Goal: Task Accomplishment & Management: Manage account settings

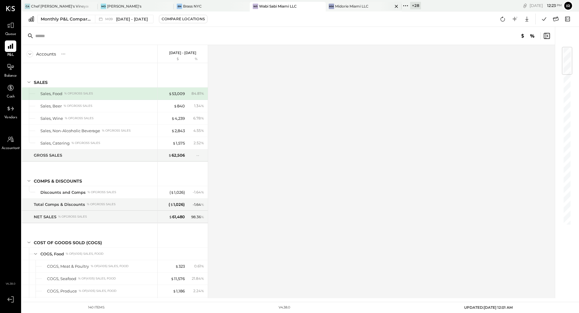
click at [327, 9] on div "MM Midorie Miami LLC" at bounding box center [364, 7] width 76 height 10
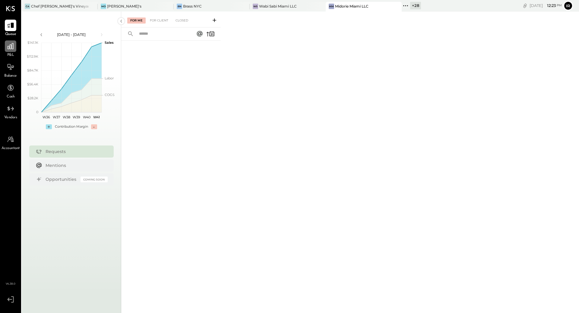
click at [9, 50] on icon at bounding box center [11, 46] width 8 height 8
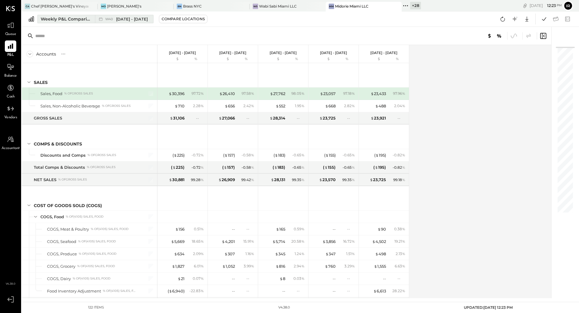
click at [81, 19] on div "Weekly P&L Comparison" at bounding box center [66, 19] width 51 height 6
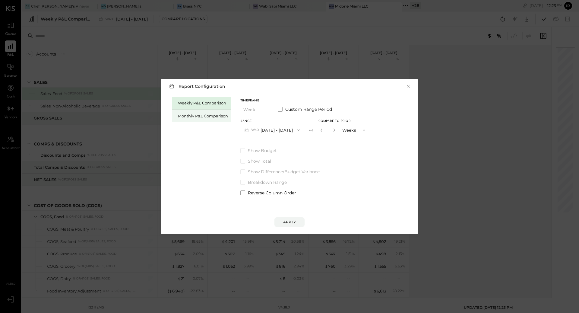
click at [201, 113] on div "Monthly P&L Comparison" at bounding box center [203, 116] width 50 height 6
click at [280, 126] on button "M10 [DATE] - [DATE]" at bounding box center [271, 129] width 63 height 11
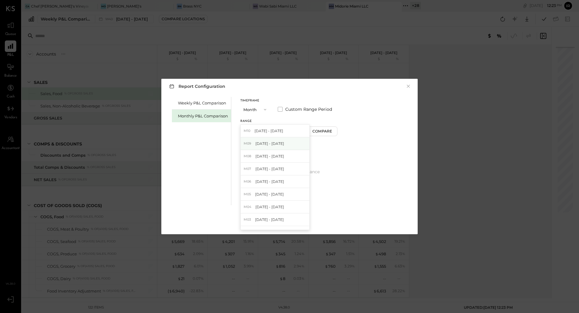
click at [277, 143] on span "[DATE] - [DATE]" at bounding box center [269, 143] width 29 height 5
click at [292, 223] on div "Apply" at bounding box center [289, 221] width 13 height 5
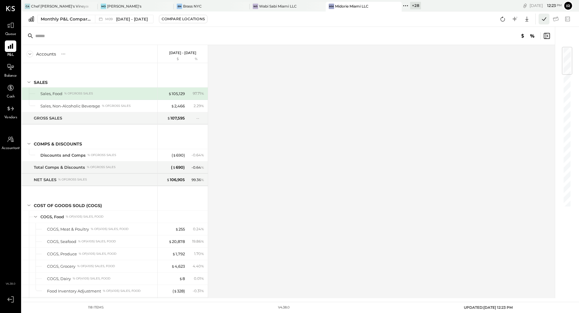
click at [547, 20] on icon at bounding box center [544, 19] width 8 height 8
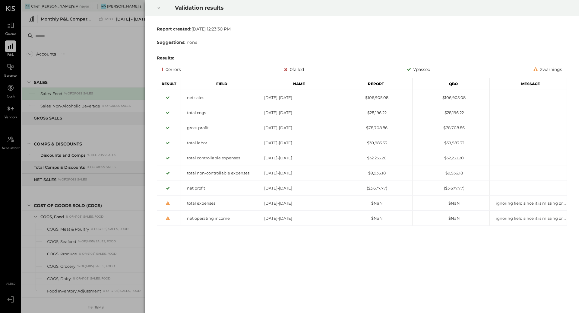
click at [159, 7] on icon at bounding box center [159, 8] width 2 height 2
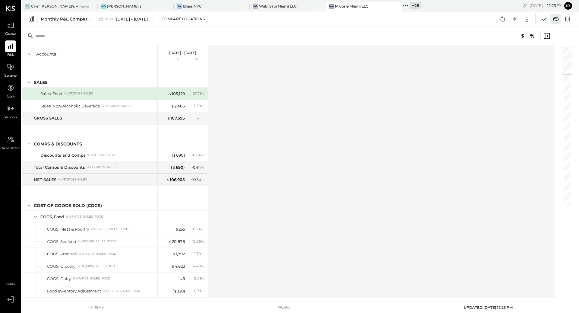
click at [556, 18] on icon at bounding box center [556, 19] width 8 height 8
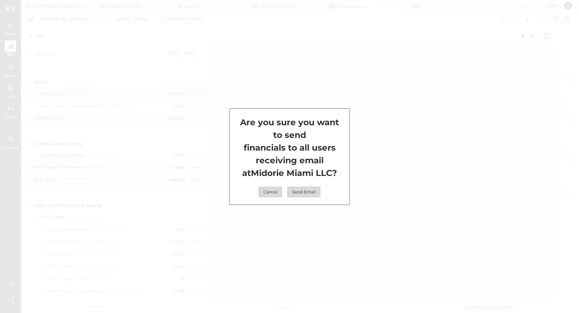
click at [423, 101] on div "Are you sure you want to send financials to all users receiving email at Midori…" at bounding box center [289, 156] width 579 height 313
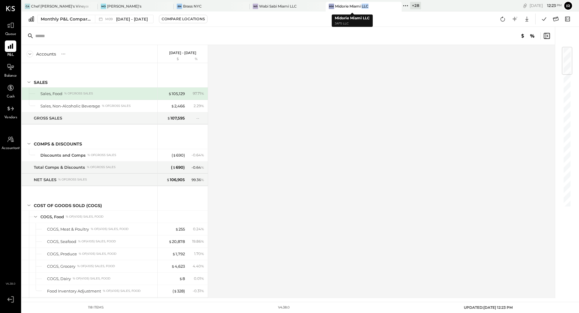
drag, startPoint x: 364, startPoint y: 8, endPoint x: 353, endPoint y: 8, distance: 11.8
click at [353, 8] on div "MM Midorie Miami LLC" at bounding box center [359, 6] width 67 height 5
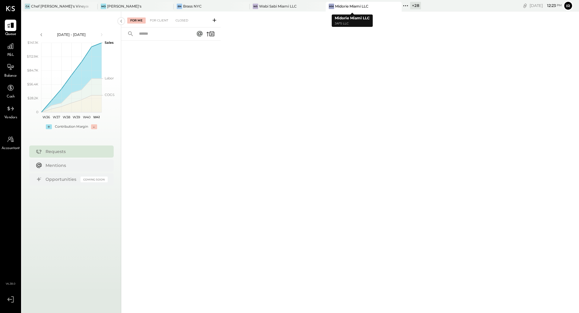
click at [395, 6] on icon at bounding box center [396, 6] width 3 height 3
click at [291, 6] on div "Wabi Sabi Miami LLC" at bounding box center [294, 6] width 38 height 5
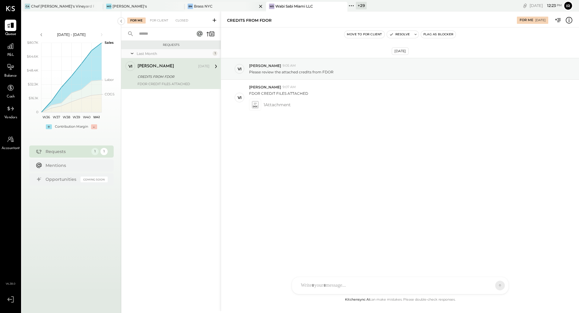
click at [224, 7] on div "BN Brass NYC" at bounding box center [221, 6] width 72 height 5
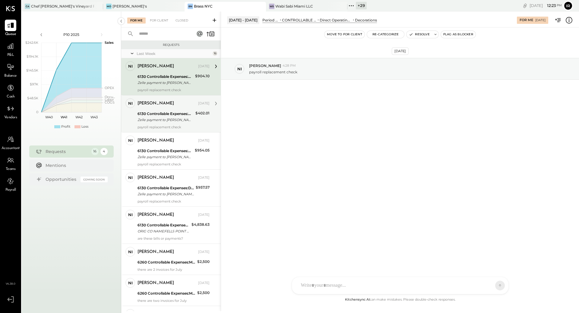
click at [163, 121] on div "Zelle payment to [PERSON_NAME] JPM99bm8ttk5" at bounding box center [166, 120] width 56 height 6
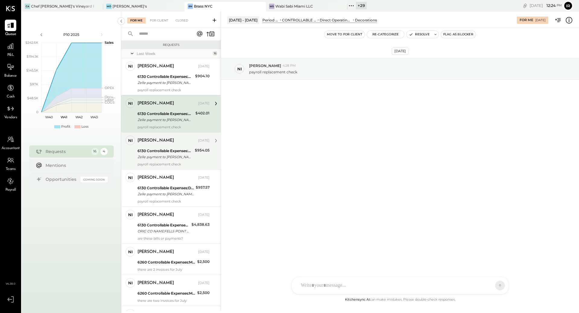
click at [159, 159] on div "Zelle payment to [PERSON_NAME] JPM99bm8vm5g" at bounding box center [165, 157] width 55 height 6
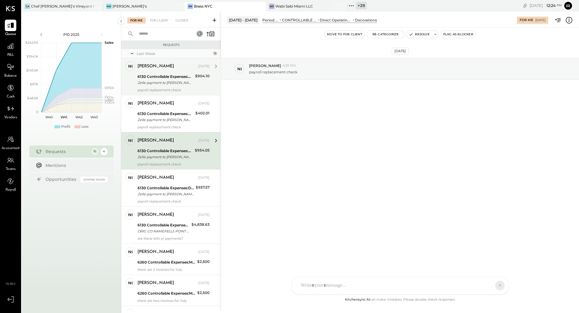
click at [164, 85] on div "Zelle payment to [PERSON_NAME] [PERSON_NAME] JPM99bm8te0q" at bounding box center [166, 83] width 56 height 6
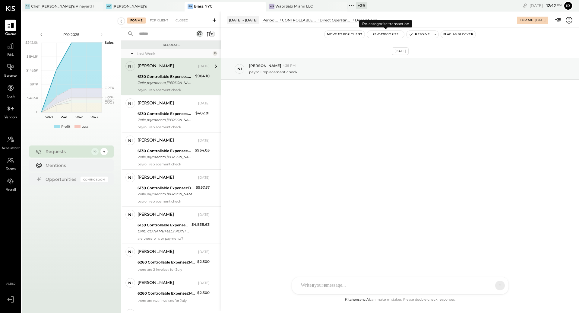
click at [376, 35] on button "Re-Categorize" at bounding box center [385, 34] width 37 height 7
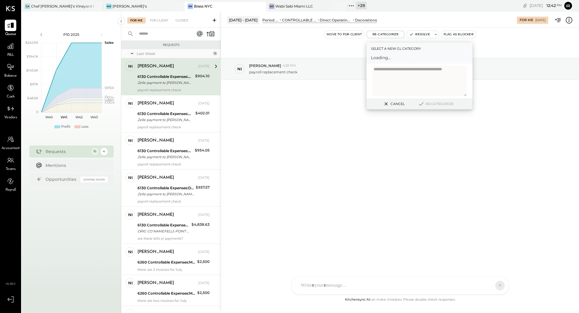
click at [390, 60] on span "Loading..." at bounding box center [419, 58] width 97 height 6
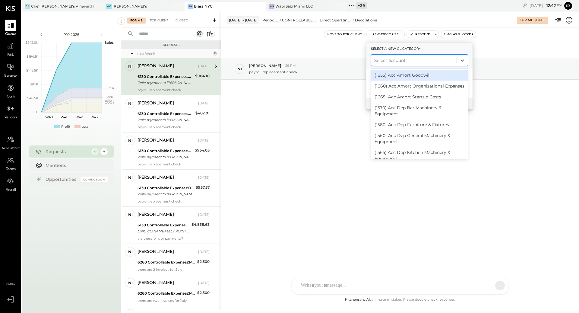
click at [397, 60] on div at bounding box center [413, 60] width 79 height 7
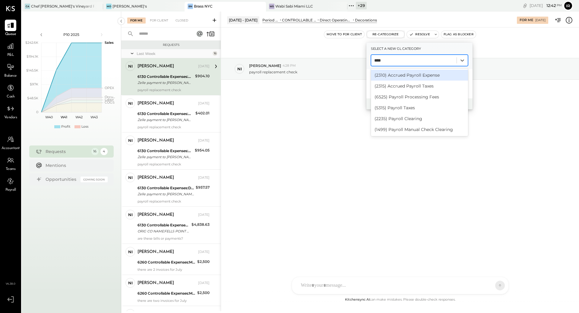
type input "*****"
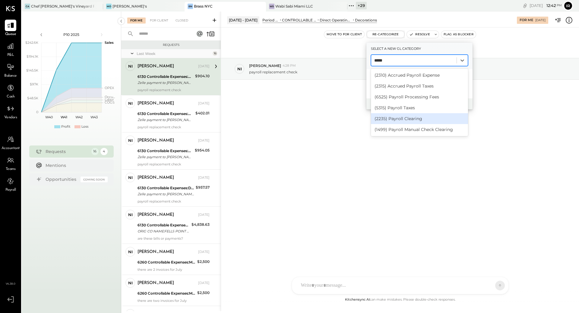
click at [394, 121] on div "(2235) Payroll Clearing" at bounding box center [419, 118] width 97 height 11
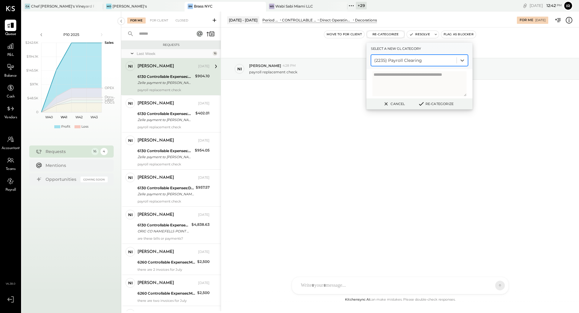
click at [429, 106] on button "Re-Categorize" at bounding box center [436, 103] width 40 height 7
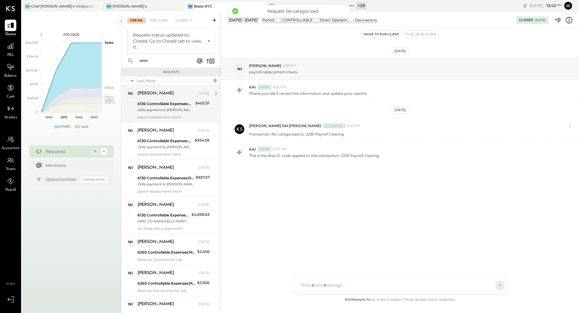
click at [165, 107] on div "Zelle payment to [PERSON_NAME] JPM99bm8ttk5" at bounding box center [166, 110] width 56 height 6
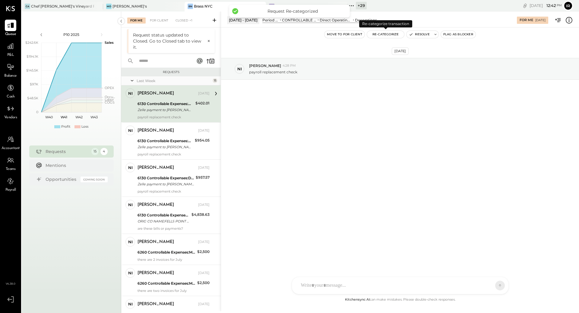
click at [381, 35] on button "Re-Categorize" at bounding box center [385, 34] width 37 height 7
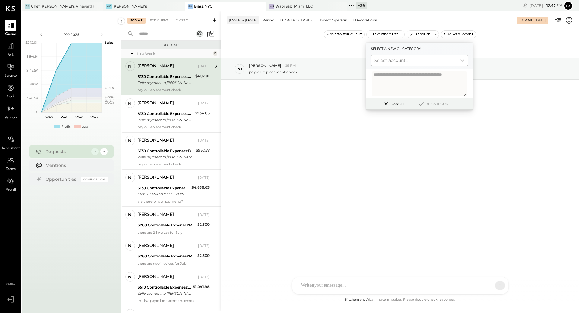
click at [400, 59] on div at bounding box center [413, 60] width 79 height 7
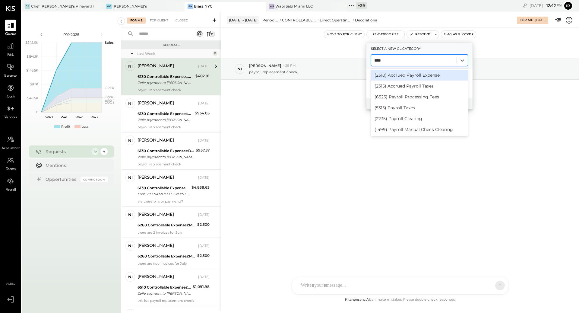
type input "*****"
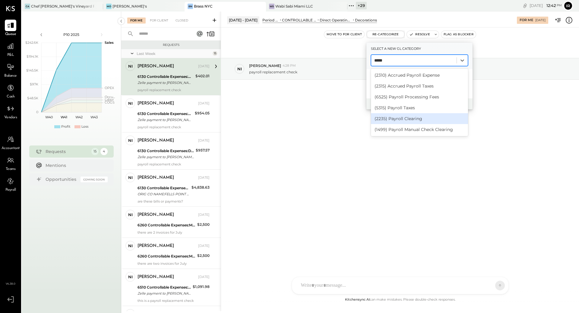
click at [404, 117] on div "(2235) Payroll Clearing" at bounding box center [419, 118] width 97 height 11
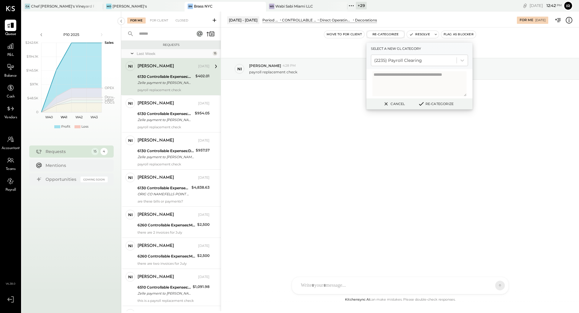
click at [438, 104] on button "Re-Categorize" at bounding box center [436, 103] width 40 height 7
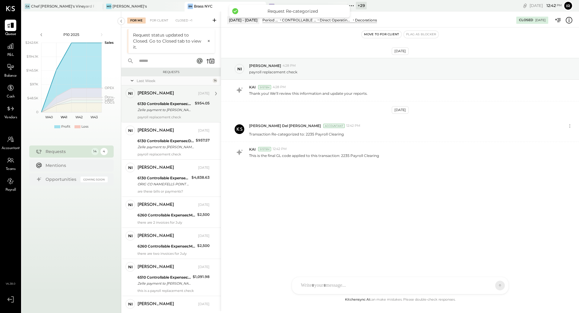
click at [167, 115] on div "payroll replacement check" at bounding box center [174, 117] width 72 height 4
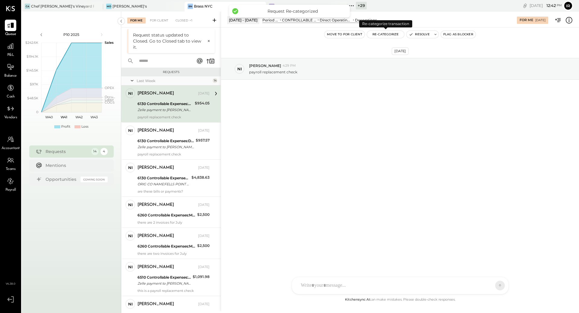
click at [384, 36] on button "Re-Categorize" at bounding box center [385, 34] width 37 height 7
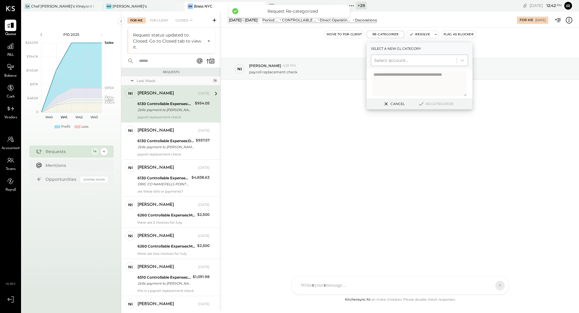
click at [389, 61] on div at bounding box center [413, 60] width 79 height 7
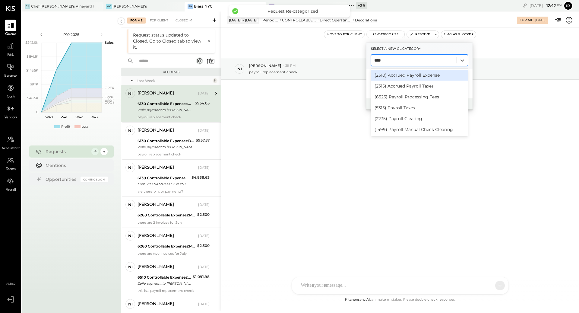
type input "*****"
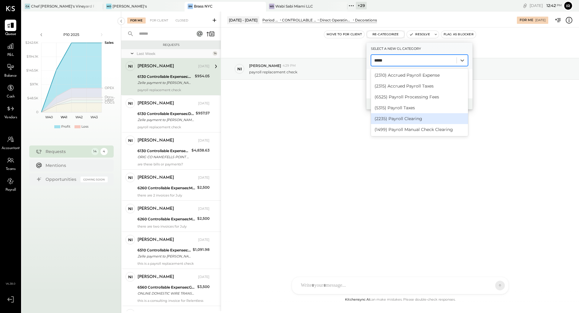
click at [401, 118] on div "(2235) Payroll Clearing" at bounding box center [419, 118] width 97 height 11
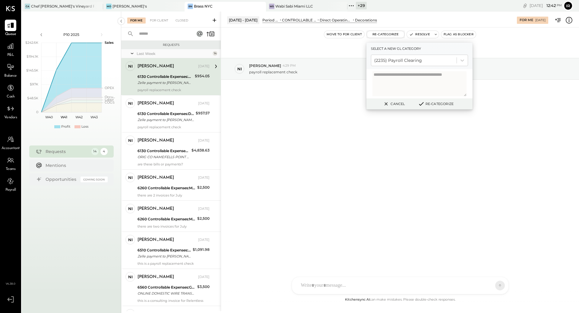
click at [430, 103] on button "Re-Categorize" at bounding box center [436, 103] width 40 height 7
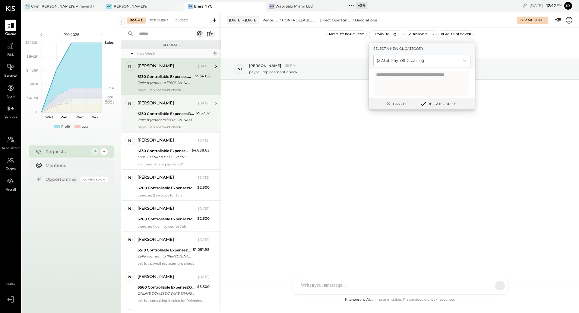
click at [158, 119] on div "Zelle payment to [PERSON_NAME] J PM99bm8si9o" at bounding box center [166, 120] width 56 height 6
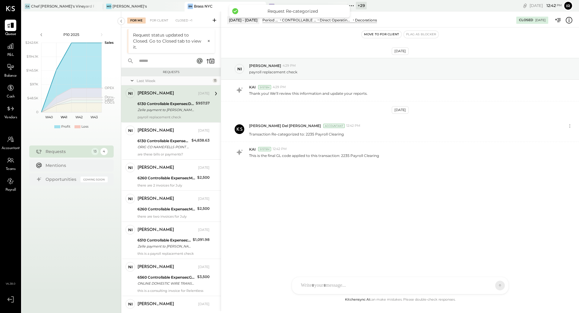
click at [192, 105] on div "6130 Controllable Expenses:Direct Operating Expenses:Decorations" at bounding box center [166, 104] width 56 height 6
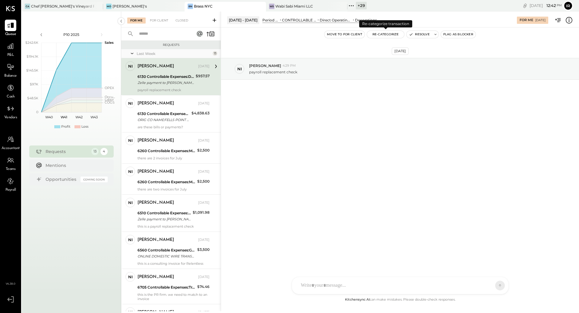
click at [397, 33] on button "Re-Categorize" at bounding box center [385, 34] width 37 height 7
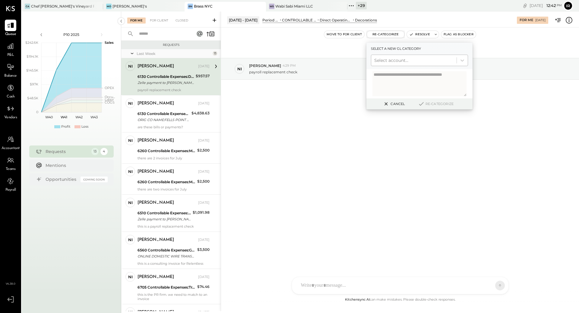
click at [400, 59] on div at bounding box center [413, 60] width 79 height 7
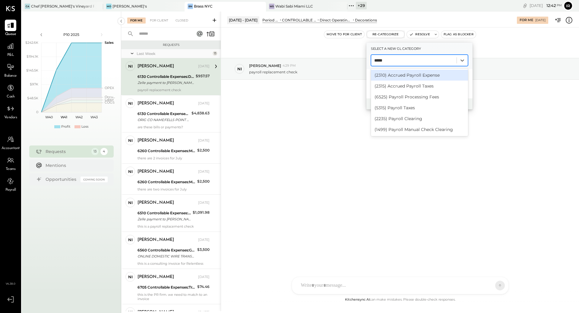
type input "******"
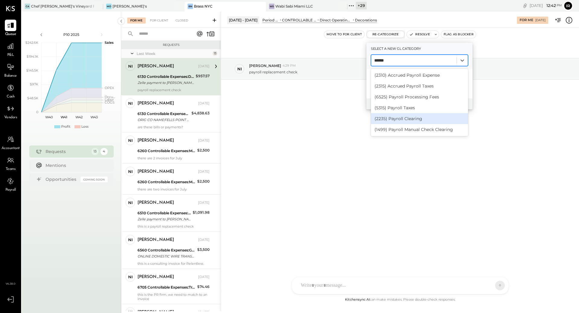
click at [403, 118] on div "(2235) Payroll Clearing" at bounding box center [419, 118] width 97 height 11
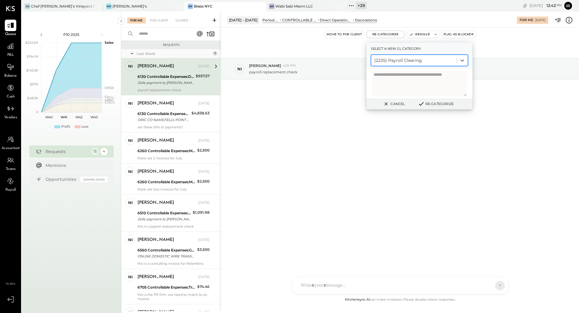
click at [434, 106] on button "Re-Categorize" at bounding box center [436, 103] width 40 height 7
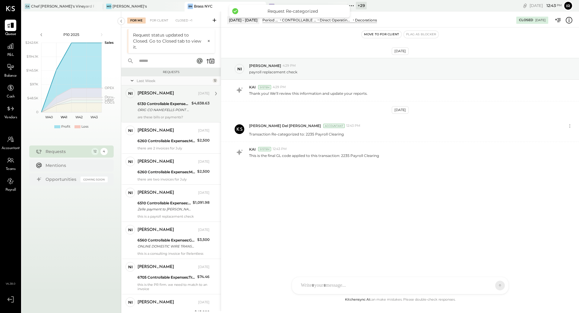
click at [155, 112] on div "ORIG CO NAME:FELLS POINT ORIG ID:9622066001 DESC DATE:250" at bounding box center [164, 110] width 52 height 6
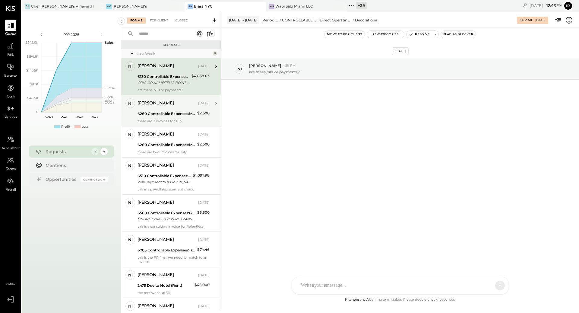
click at [154, 115] on div "6260 Controllable Expenses:Marketing & Advertising:Advertising & Promotions" at bounding box center [167, 114] width 58 height 6
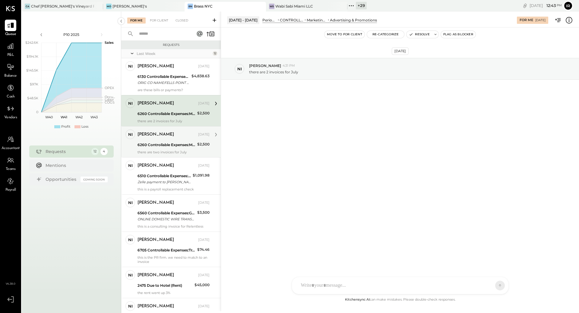
click at [156, 144] on div "6260 Controllable Expenses:Marketing & Advertising:Advertising & Promotions" at bounding box center [167, 145] width 58 height 6
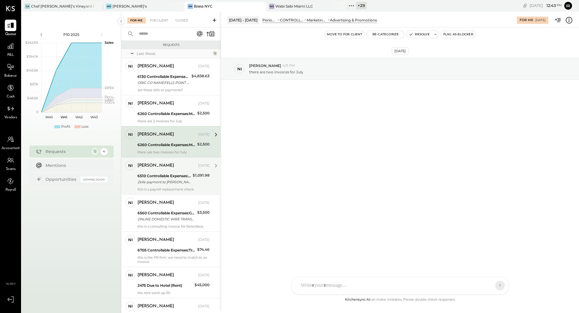
click at [158, 179] on div "Zelle payment to [PERSON_NAME] 26 126785343" at bounding box center [164, 182] width 53 height 6
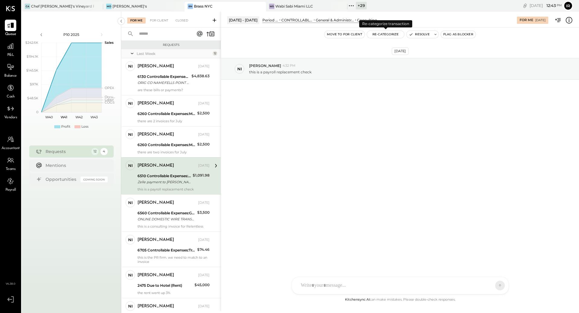
click at [385, 35] on button "Re-Categorize" at bounding box center [385, 34] width 37 height 7
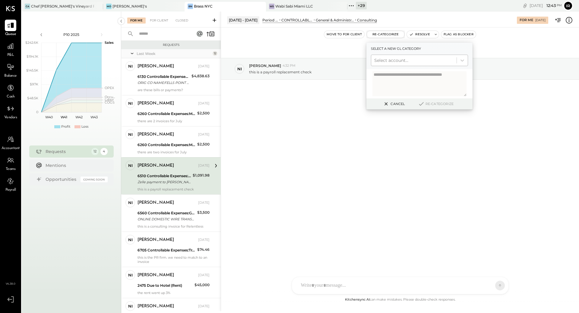
click at [393, 60] on div at bounding box center [413, 60] width 79 height 7
type input "***"
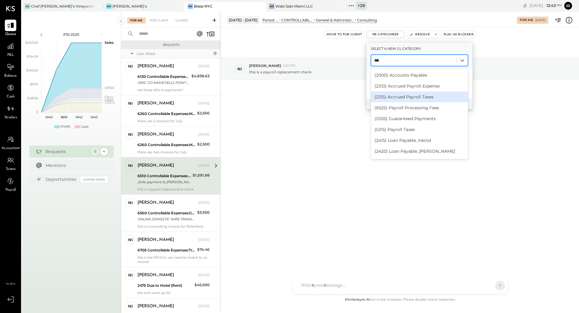
click at [400, 98] on div "(2315) Accrued Payroll Taxes" at bounding box center [419, 96] width 97 height 11
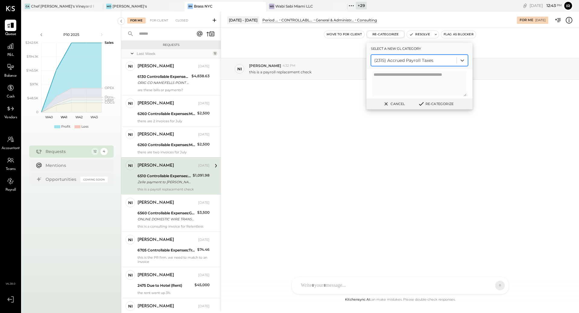
click at [423, 60] on div at bounding box center [413, 60] width 79 height 7
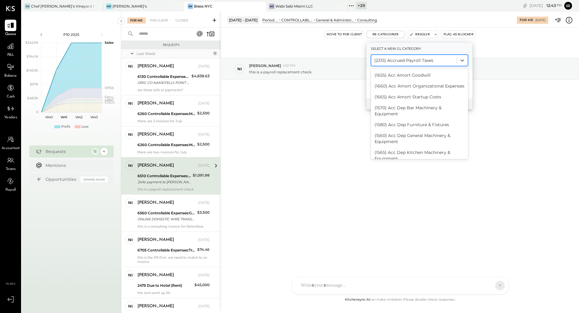
scroll to position [123, 0]
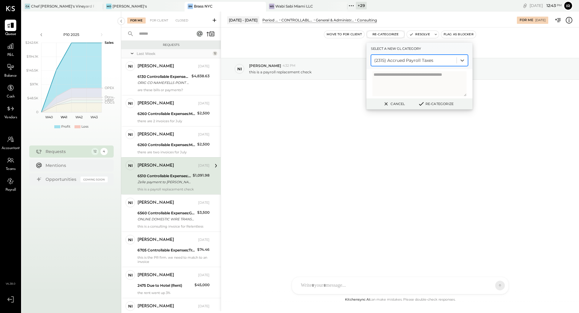
click at [432, 62] on div at bounding box center [413, 60] width 79 height 7
click at [439, 59] on div at bounding box center [413, 60] width 79 height 7
click at [439, 60] on div at bounding box center [413, 60] width 79 height 7
click at [424, 79] on textarea at bounding box center [419, 83] width 94 height 25
click at [429, 61] on div at bounding box center [413, 60] width 79 height 7
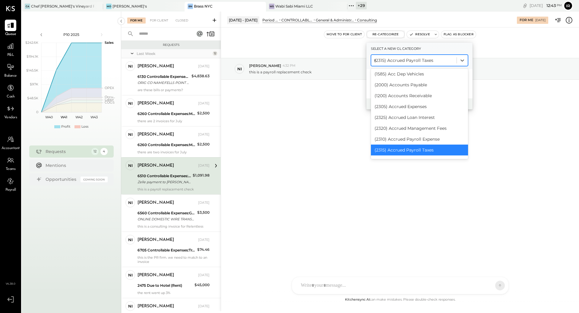
scroll to position [0, 0]
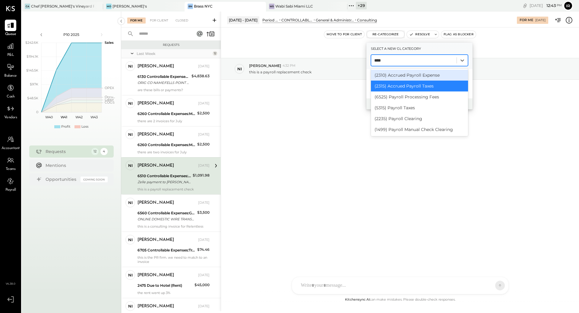
type input "*****"
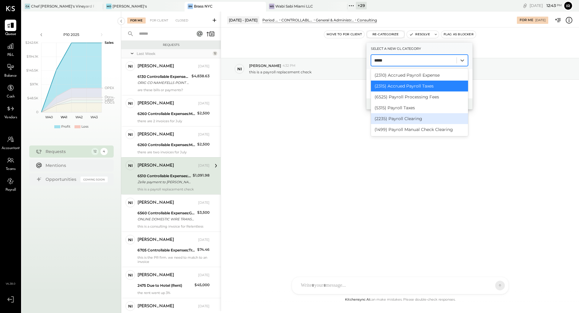
click at [408, 118] on div "(2235) Payroll Clearing" at bounding box center [419, 118] width 97 height 11
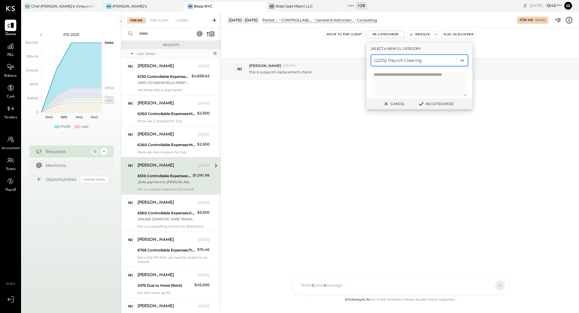
click at [443, 102] on button "Re-Categorize" at bounding box center [436, 103] width 40 height 7
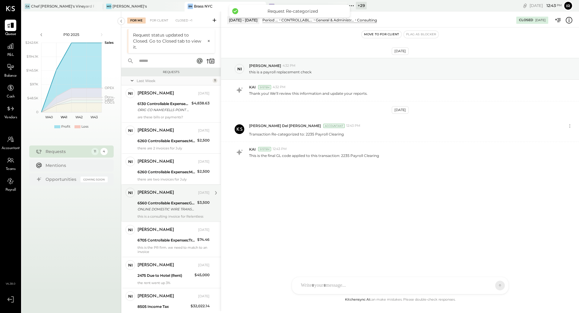
click at [170, 204] on div "6560 Controllable Expenses:General & Administrative Expenses:Bank Charges & Fees" at bounding box center [167, 203] width 58 height 6
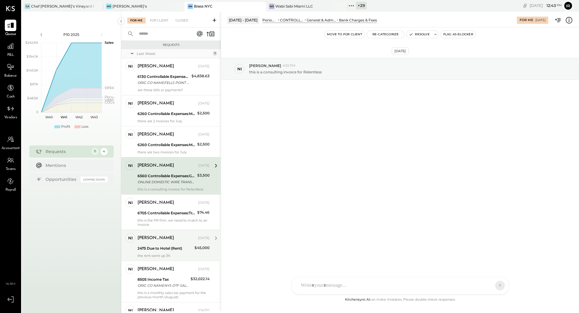
click at [168, 245] on div "2475 Due to Hotel (Rent)" at bounding box center [165, 248] width 55 height 7
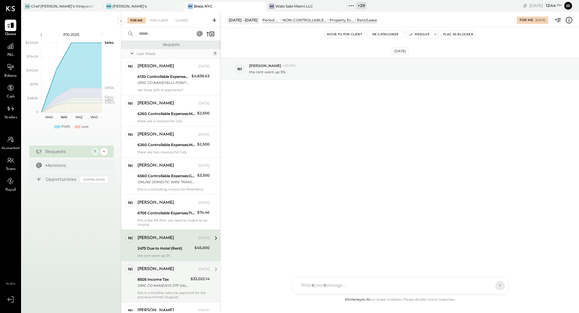
click at [161, 278] on div "8505 Income Tax" at bounding box center [163, 279] width 51 height 6
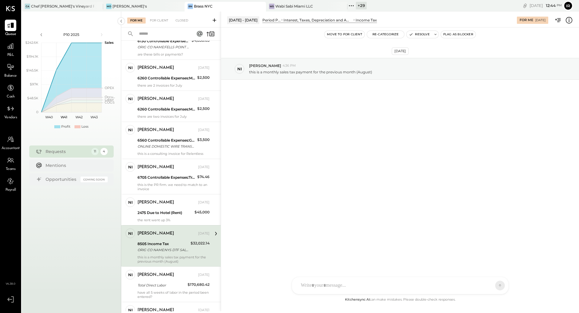
scroll to position [39, 0]
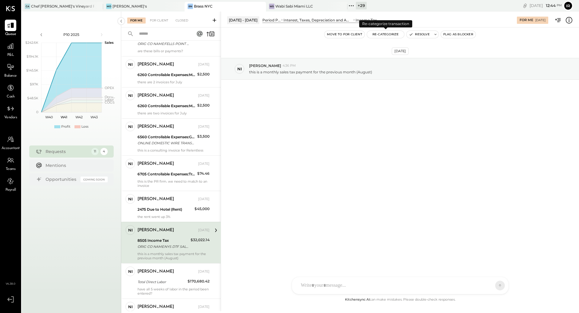
click at [379, 33] on button "Re-Categorize" at bounding box center [385, 34] width 37 height 7
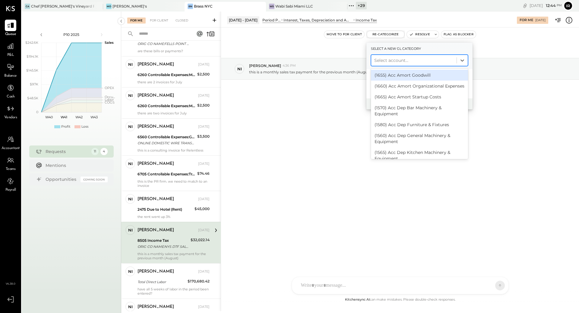
click at [395, 61] on div at bounding box center [413, 60] width 79 height 7
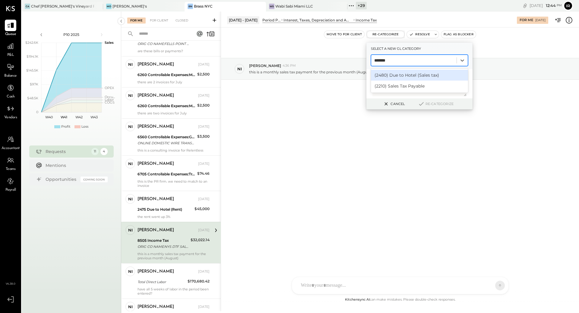
type input "********"
click at [402, 84] on div "(2210) Sales Tax Payable" at bounding box center [419, 86] width 97 height 11
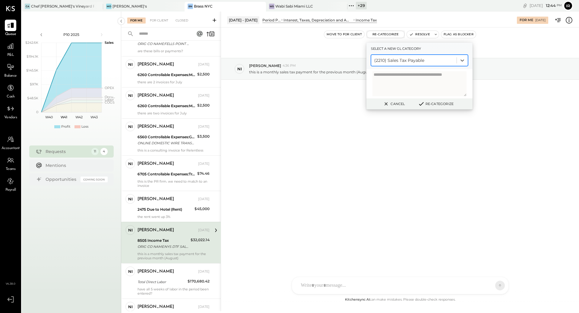
click at [436, 104] on button "Re-Categorize" at bounding box center [436, 103] width 40 height 7
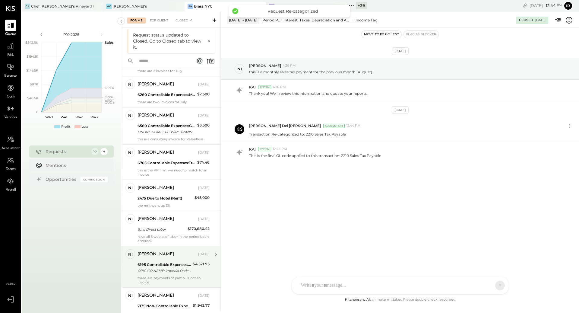
scroll to position [79, 0]
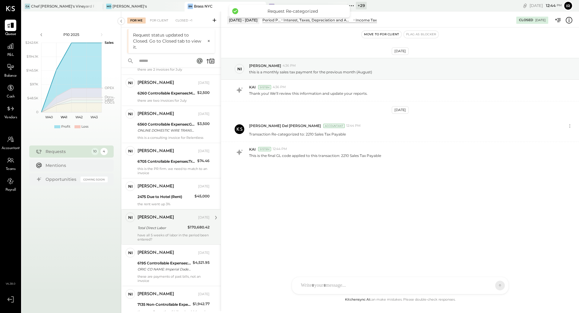
click at [161, 230] on div "[PERSON_NAME] [DATE] Total Direct Labor $170,680.42 have all 5 weeks of labor i…" at bounding box center [174, 226] width 72 height 29
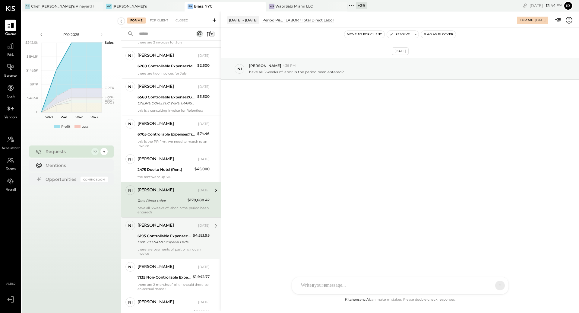
click at [161, 250] on div "these are payments of past bills, not an invoice" at bounding box center [174, 251] width 72 height 8
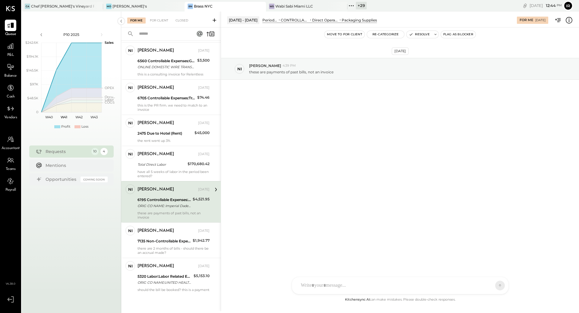
scroll to position [115, 0]
click at [161, 239] on div "7135 Non-Controllable Expenses:Property Expenses:Utility, Trash Removal" at bounding box center [164, 241] width 53 height 6
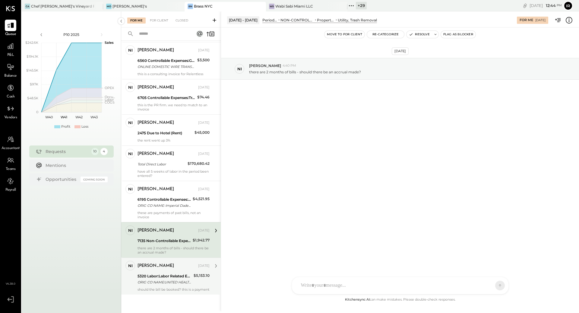
click at [155, 279] on div "ORIG CO NAME:UNITED HEALTHCAR ORIG ID:1411289245 DESC DATE:" at bounding box center [165, 282] width 54 height 6
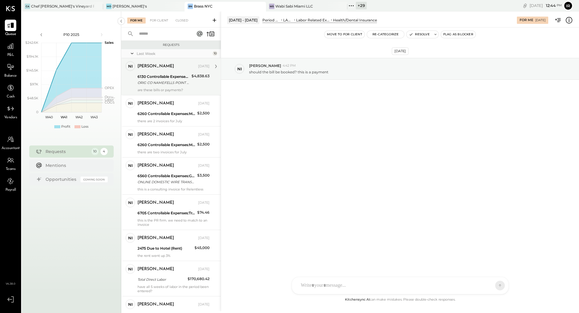
click at [174, 77] on div "6130 Controllable Expenses:Direct Operating Expenses:Decorations" at bounding box center [164, 77] width 52 height 6
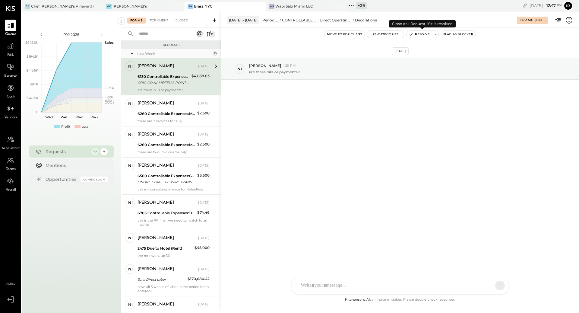
click at [416, 33] on button "Resolve" at bounding box center [419, 34] width 25 height 7
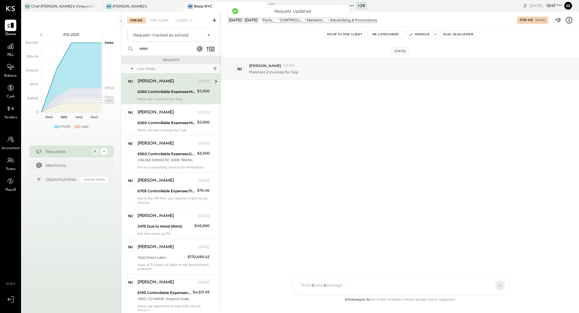
click at [166, 97] on div "there are 2 invoices for July" at bounding box center [174, 99] width 72 height 4
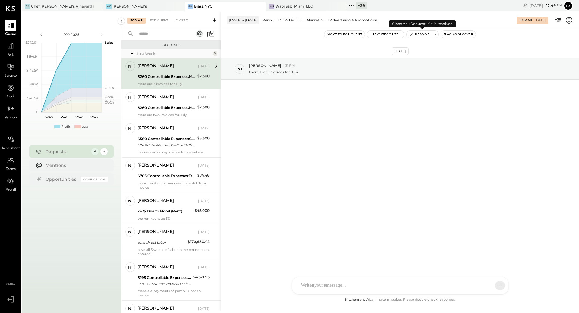
click at [425, 36] on button "Resolve" at bounding box center [419, 34] width 25 height 7
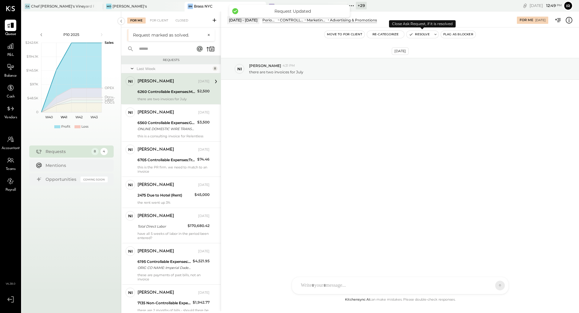
click at [416, 35] on button "Resolve" at bounding box center [419, 34] width 25 height 7
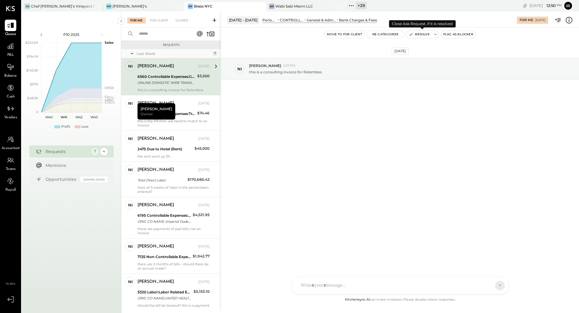
click at [424, 33] on button "Resolve" at bounding box center [419, 34] width 25 height 7
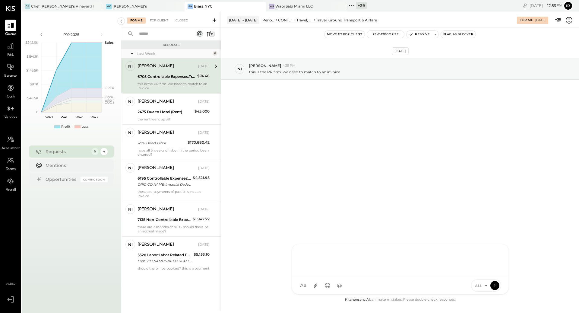
click at [340, 286] on div "ID [PERSON_NAME] Del [PERSON_NAME] [PERSON_NAME] [PERSON_NAME] E [PERSON_NAME] …" at bounding box center [400, 269] width 217 height 50
click at [494, 284] on icon at bounding box center [494, 285] width 5 height 6
click at [415, 33] on button "Resolve" at bounding box center [419, 34] width 25 height 7
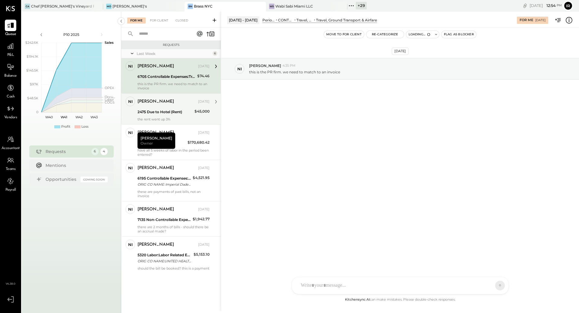
click at [177, 110] on div "2475 Due to Hotel (Rent)" at bounding box center [165, 112] width 55 height 6
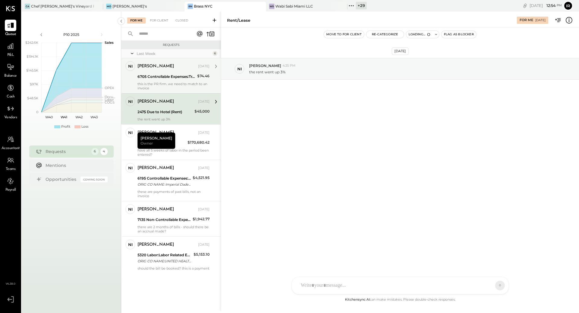
click at [178, 75] on div "6705 Controllable Expenses:Travel, Meals, & Entertainment:Travel, Ground Transp…" at bounding box center [167, 77] width 58 height 6
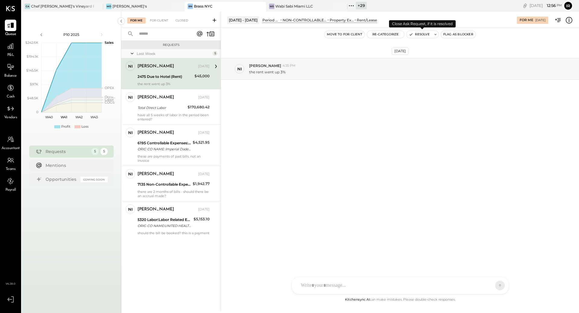
click at [416, 36] on button "Resolve" at bounding box center [419, 34] width 25 height 7
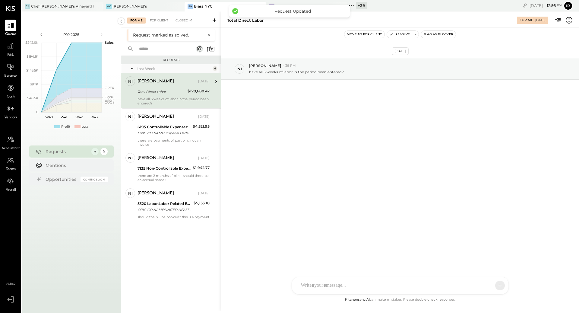
click at [147, 89] on div "Total Direct Labor" at bounding box center [162, 92] width 48 height 6
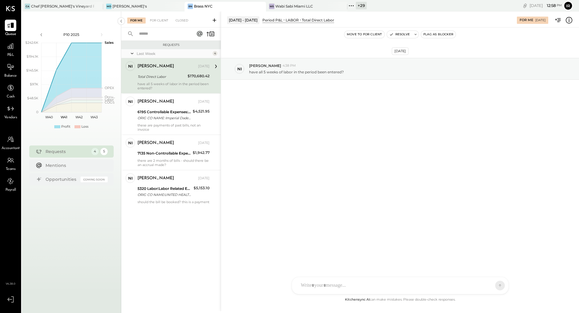
click at [354, 288] on div "ID [PERSON_NAME] Del [PERSON_NAME] [PERSON_NAME] [PERSON_NAME] E [PERSON_NAME] …" at bounding box center [400, 285] width 217 height 17
click at [493, 287] on icon at bounding box center [494, 285] width 5 height 6
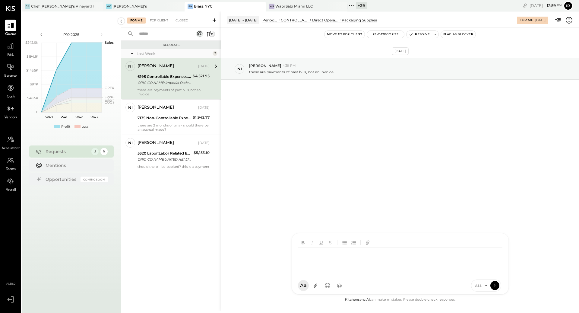
click at [182, 80] on div "ORIG CO NAME: Imperial Dade ORIG ID:TRX0009010 DESC DATE:250" at bounding box center [164, 83] width 53 height 6
click at [416, 35] on button "Resolve" at bounding box center [419, 34] width 25 height 7
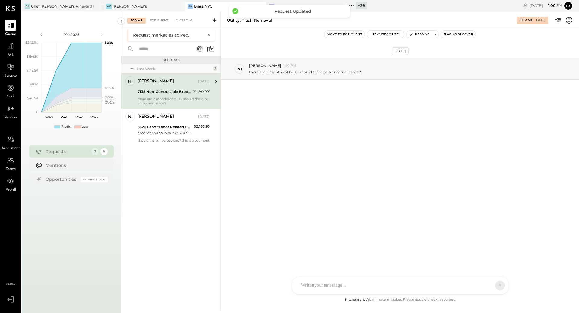
click at [157, 89] on div "7135 Non-Controllable Expenses:Property Expenses:Utility, Trash Removal" at bounding box center [164, 92] width 53 height 6
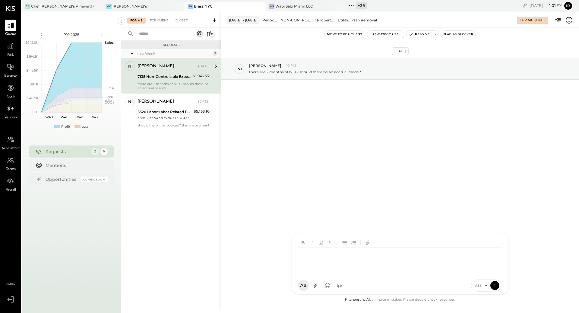
click at [352, 272] on div at bounding box center [401, 260] width 207 height 24
click at [497, 283] on icon at bounding box center [494, 285] width 5 height 6
click at [178, 79] on div "5320 Labor:Labor Related Expenses:Health/Dental Insurance" at bounding box center [165, 77] width 54 height 6
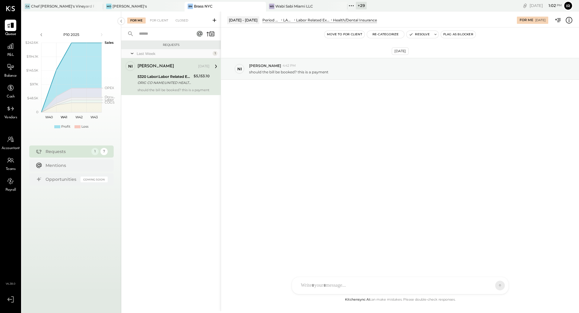
click at [325, 278] on div at bounding box center [400, 285] width 217 height 17
click at [324, 287] on div "ID [PERSON_NAME] Del [PERSON_NAME] [PERSON_NAME] [PERSON_NAME] E [PERSON_NAME] …" at bounding box center [400, 263] width 217 height 61
click at [496, 287] on icon at bounding box center [494, 285] width 5 height 6
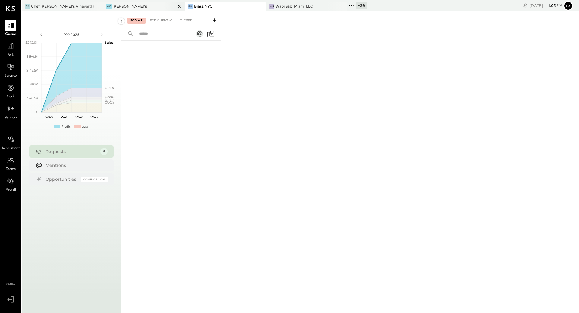
click at [141, 5] on div "[PERSON_NAME]'s" at bounding box center [139, 6] width 72 height 5
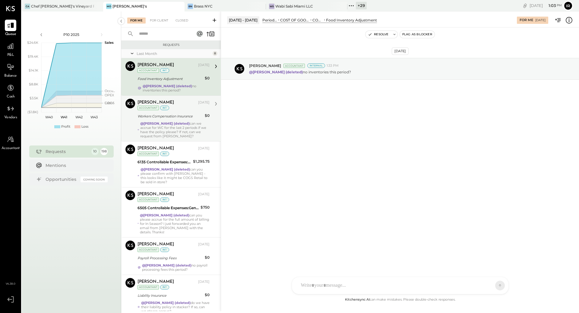
click at [166, 118] on div "Workers Compensation Insurance" at bounding box center [170, 116] width 65 height 6
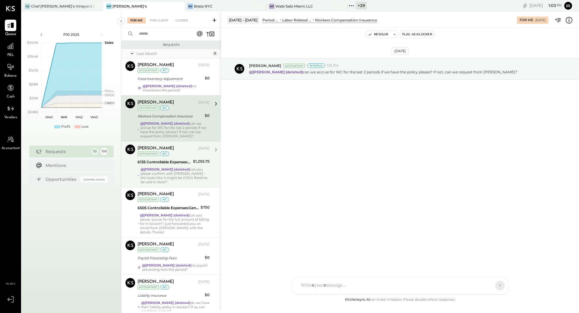
click at [154, 151] on div "Accountant" at bounding box center [148, 153] width 21 height 5
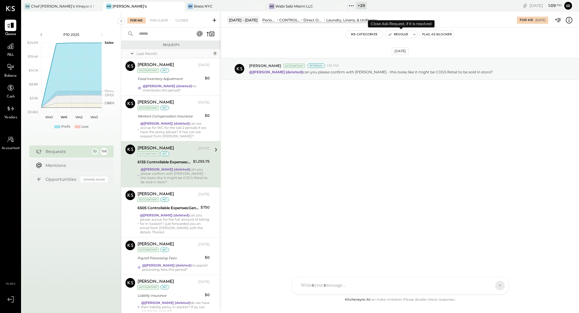
click at [397, 36] on button "Resolve" at bounding box center [397, 34] width 25 height 7
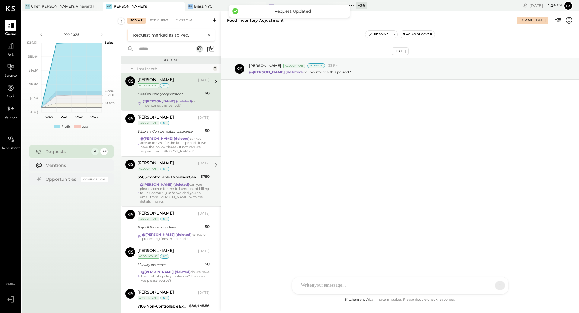
click at [167, 188] on div "@[PERSON_NAME] (deleted) can you please accrue for the full amount of billing f…" at bounding box center [175, 192] width 70 height 21
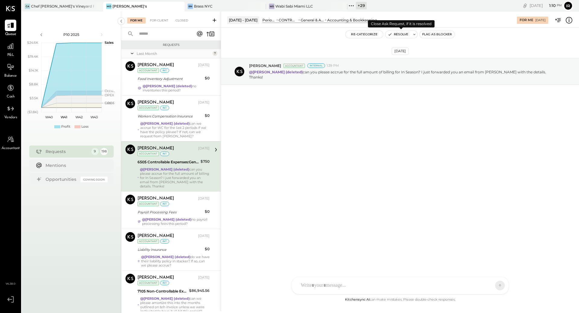
click at [401, 33] on button "Resolve" at bounding box center [397, 34] width 25 height 7
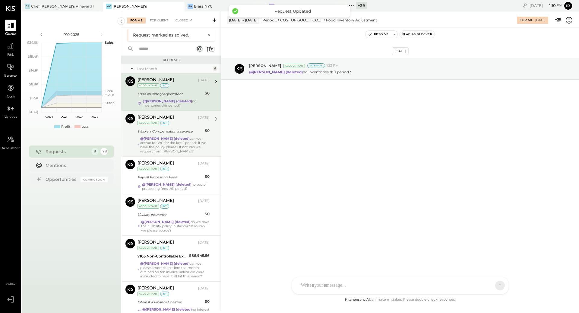
click at [170, 146] on div "@[PERSON_NAME] (deleted) can we accrue for WC for the last 2 periods if we have…" at bounding box center [174, 144] width 69 height 17
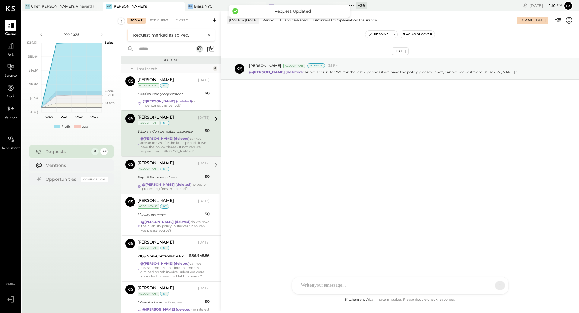
click at [163, 183] on strong "@[PERSON_NAME] (deleted)" at bounding box center [166, 184] width 49 height 4
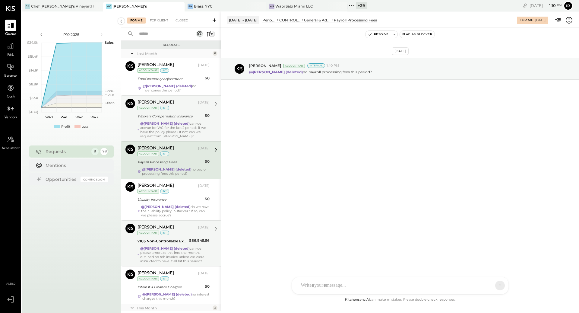
click at [165, 246] on strong "@[PERSON_NAME] (deleted)" at bounding box center [164, 248] width 49 height 4
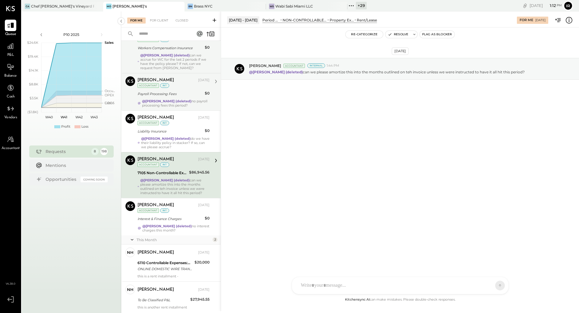
scroll to position [69, 0]
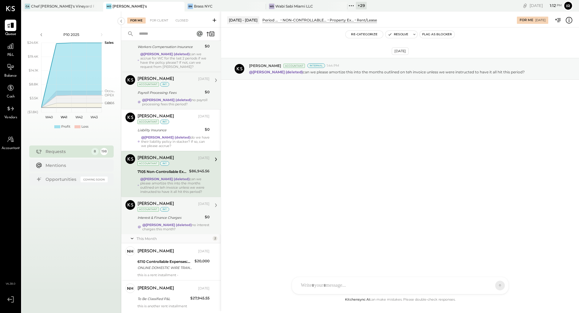
click at [167, 220] on div "[PERSON_NAME] [DATE] Accountant int Interest & Finance Charges $0 @[PERSON_NAME…" at bounding box center [174, 215] width 72 height 31
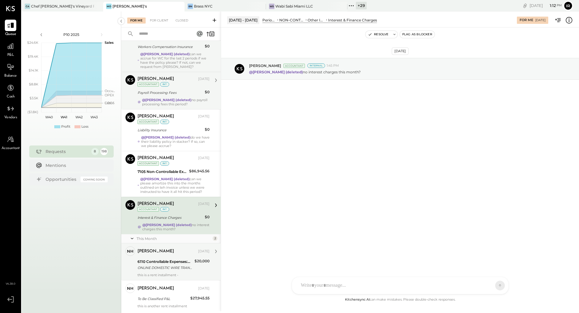
click at [162, 268] on div "6110 Controllable Expenses:Direct Operating Expenses:Equipment Lease Rental ONL…" at bounding box center [165, 264] width 55 height 13
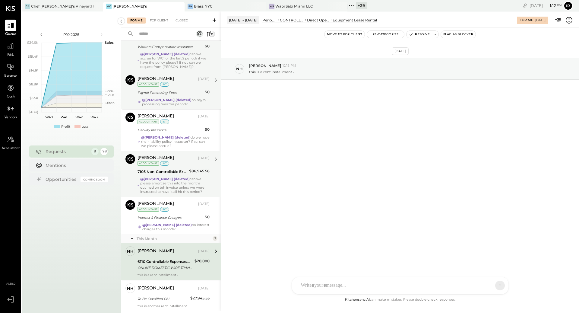
scroll to position [85, 0]
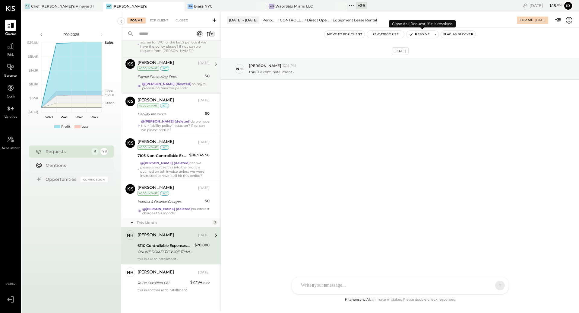
click at [414, 34] on button "Resolve" at bounding box center [419, 34] width 25 height 7
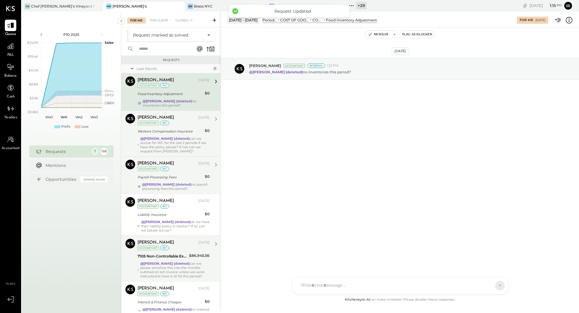
scroll to position [48, 0]
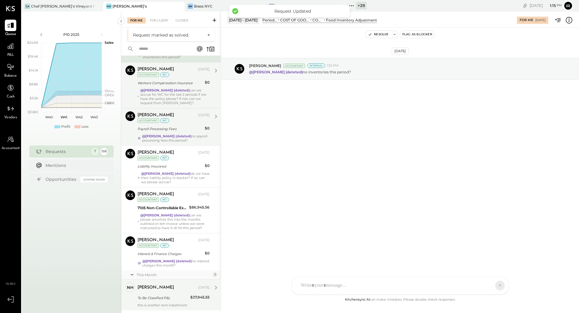
click at [163, 297] on div "To Be Classified P&L" at bounding box center [163, 298] width 51 height 6
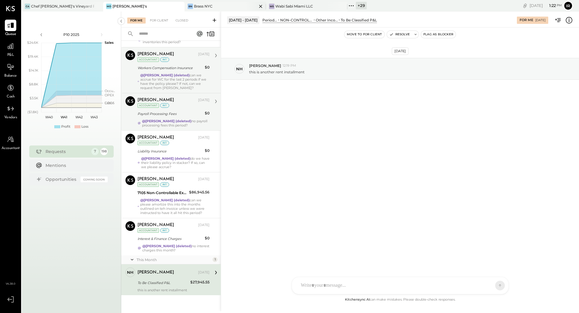
click at [248, 5] on div at bounding box center [255, 6] width 21 height 9
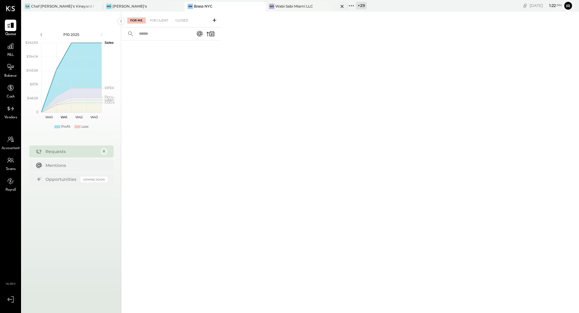
click at [295, 4] on div "Wabi Sabi Miami LLC" at bounding box center [294, 6] width 38 height 5
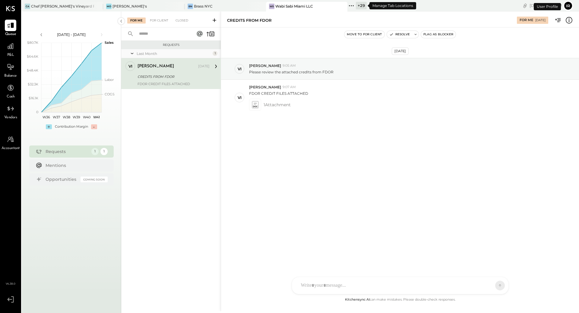
click at [354, 7] on icon at bounding box center [351, 6] width 8 height 8
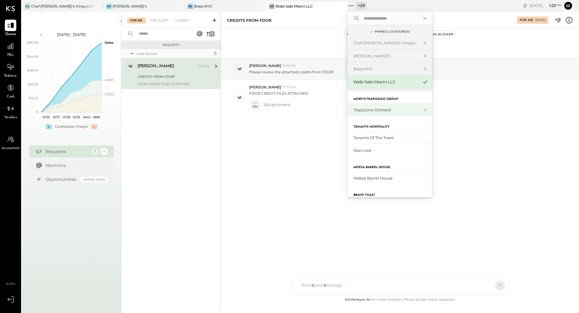
click at [365, 110] on div "Trapizzino Orchard" at bounding box center [385, 110] width 65 height 6
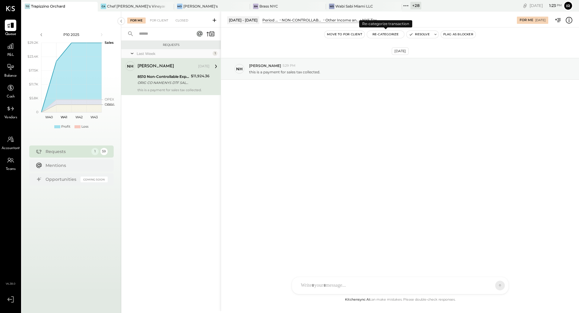
click at [392, 34] on button "Re-Categorize" at bounding box center [385, 34] width 37 height 7
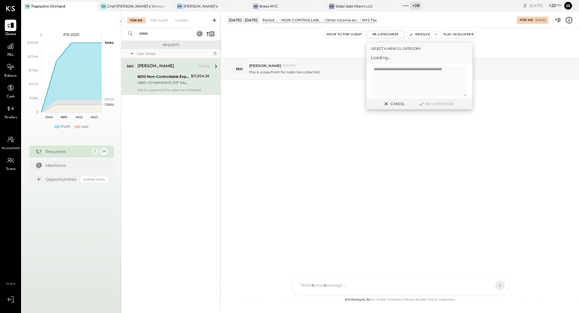
click at [387, 59] on span "Loading..." at bounding box center [419, 58] width 97 height 6
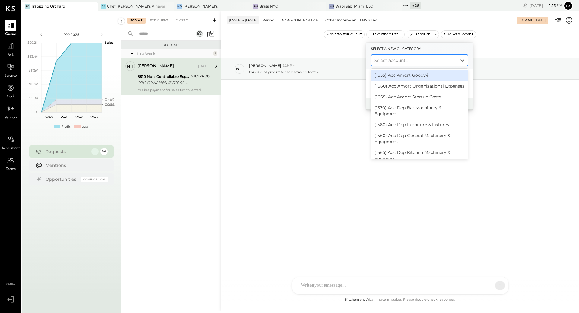
click at [387, 59] on div at bounding box center [413, 60] width 79 height 7
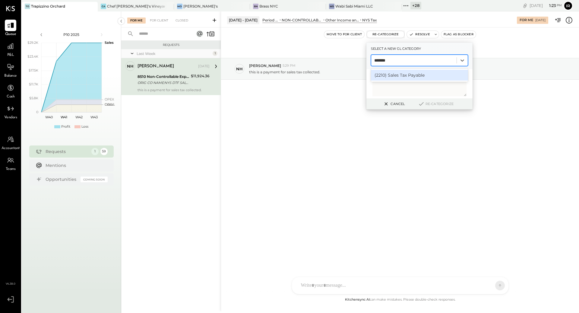
type input "********"
click at [403, 75] on div "(2210) Sales Tax Payable" at bounding box center [419, 75] width 97 height 11
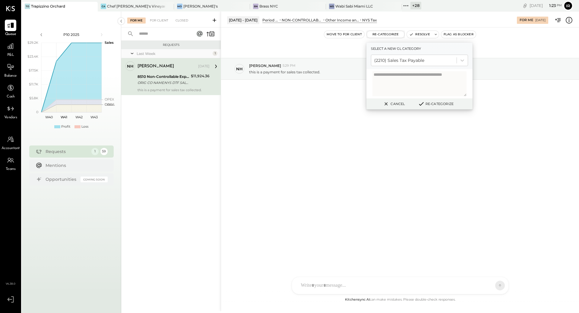
click at [437, 105] on button "Re-Categorize" at bounding box center [436, 103] width 40 height 7
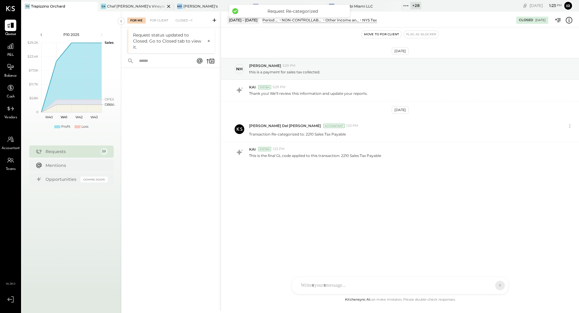
click at [123, 6] on div "Chef [PERSON_NAME]'s Vineyard Restaurant" at bounding box center [136, 6] width 58 height 5
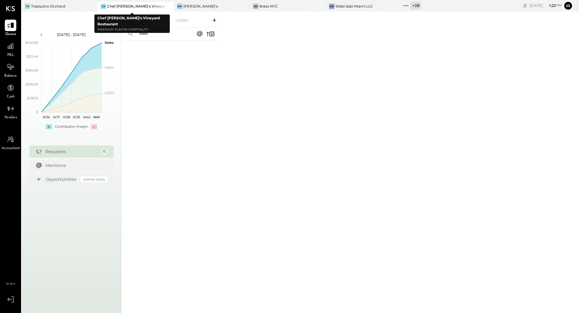
click at [165, 7] on icon at bounding box center [169, 6] width 8 height 7
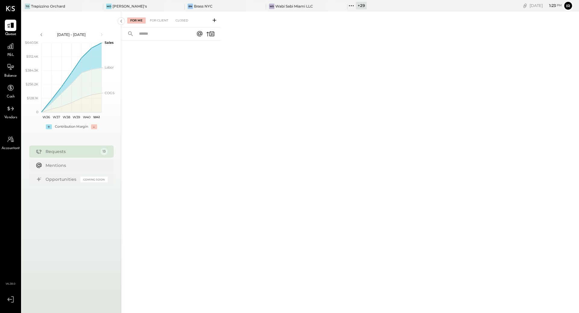
click at [357, 7] on div "+ 29" at bounding box center [361, 6] width 11 height 8
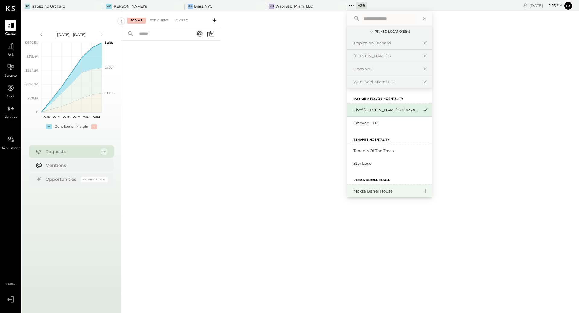
click at [367, 190] on div "Moksa Barrel House" at bounding box center [385, 191] width 65 height 6
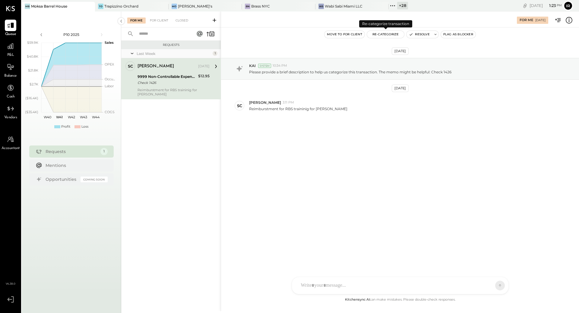
click at [385, 36] on button "Re-Categorize" at bounding box center [385, 34] width 37 height 7
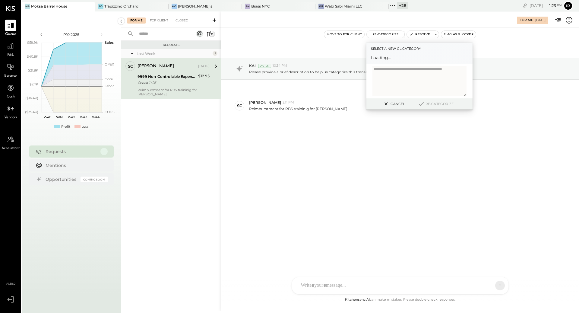
click at [389, 58] on span "Loading..." at bounding box center [419, 58] width 97 height 6
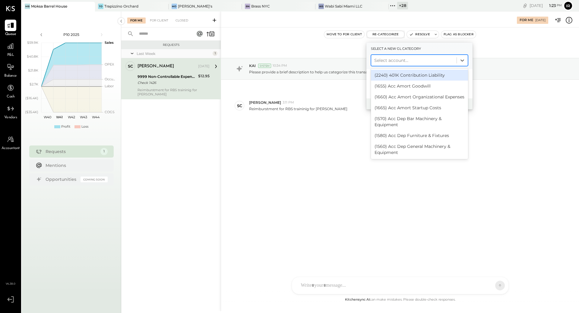
click at [394, 58] on div at bounding box center [413, 60] width 79 height 7
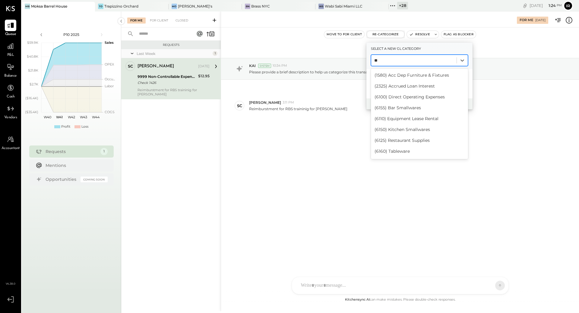
type input "*"
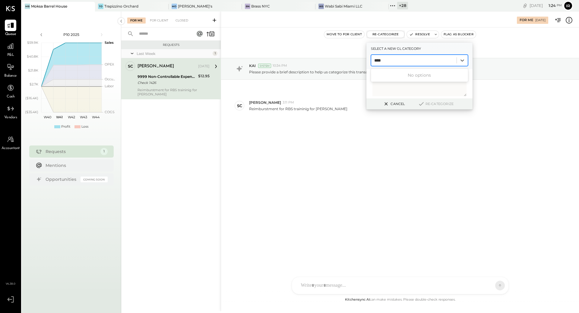
type input "***"
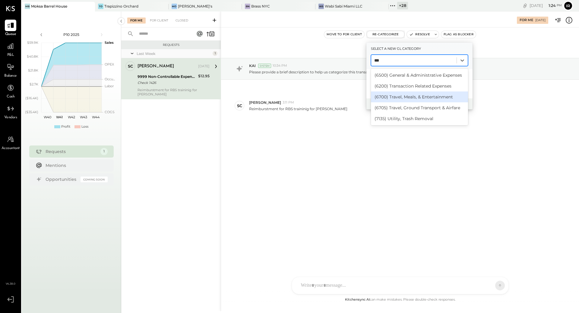
click at [418, 96] on div "(6700) Travel, Meals, & Entertainment" at bounding box center [419, 96] width 97 height 11
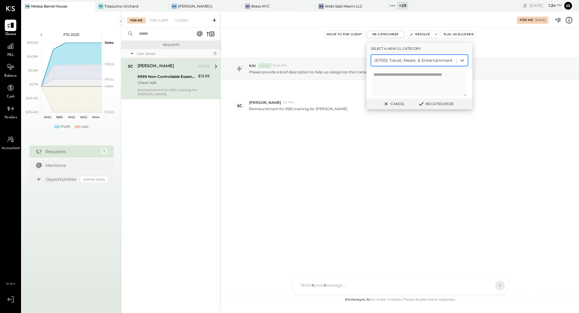
click at [430, 105] on button "Re-Categorize" at bounding box center [436, 103] width 40 height 7
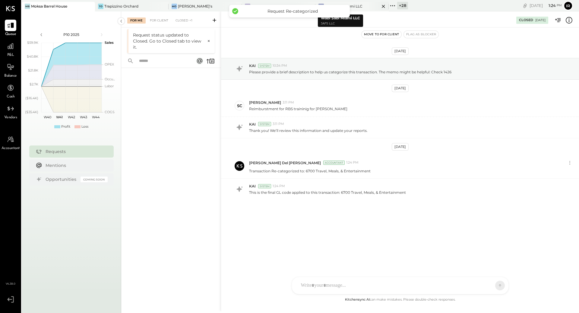
click at [352, 7] on div "Wabi Sabi Miami LLC" at bounding box center [344, 6] width 38 height 5
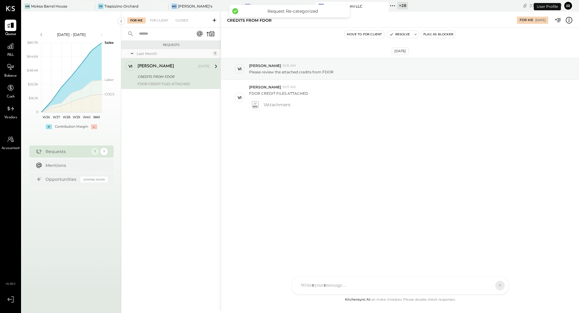
click at [397, 5] on div "+ 28" at bounding box center [402, 6] width 11 height 8
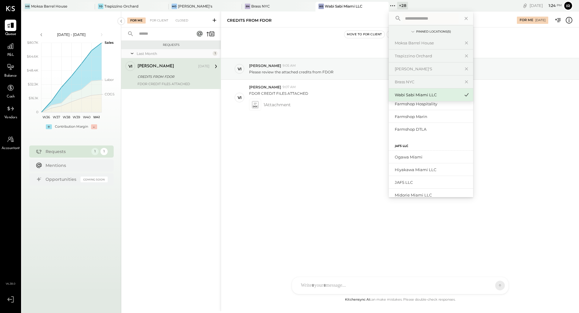
scroll to position [172, 0]
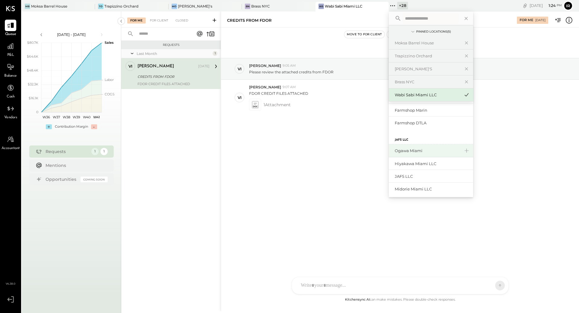
click at [395, 148] on div "Ogawa Miami" at bounding box center [427, 151] width 65 height 6
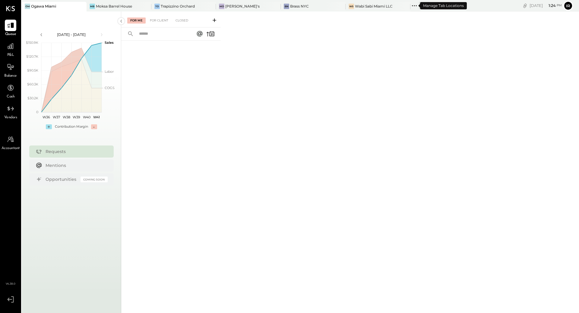
click at [419, 7] on div "+ 27" at bounding box center [424, 6] width 11 height 8
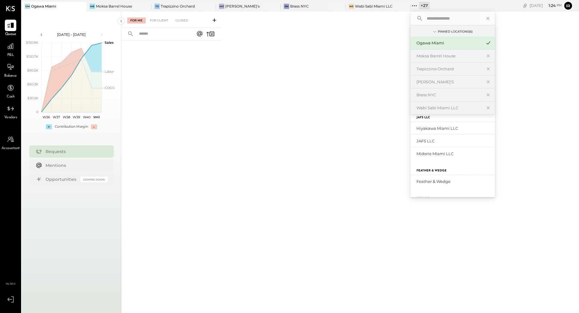
scroll to position [280, 0]
click at [422, 139] on div "Hiyakawa Miami LLC" at bounding box center [449, 138] width 65 height 6
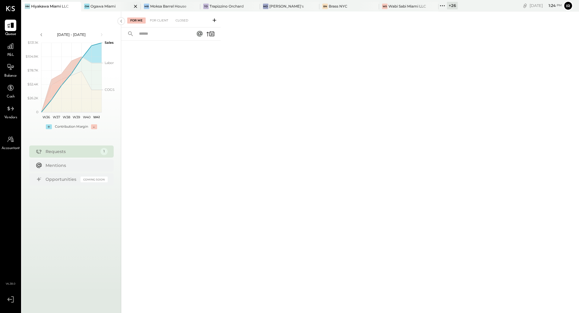
click at [93, 6] on div "Ogawa Miami" at bounding box center [102, 6] width 25 height 5
click at [73, 8] on icon at bounding box center [76, 6] width 8 height 7
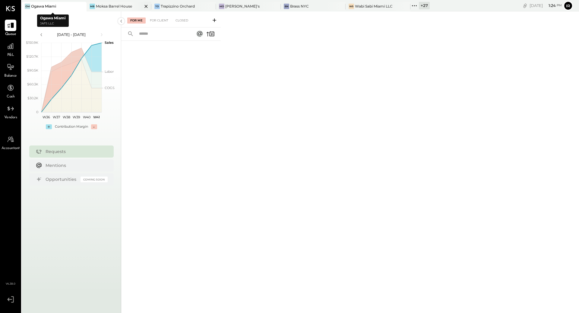
click at [106, 6] on div "Moksa Barrel House" at bounding box center [114, 6] width 36 height 5
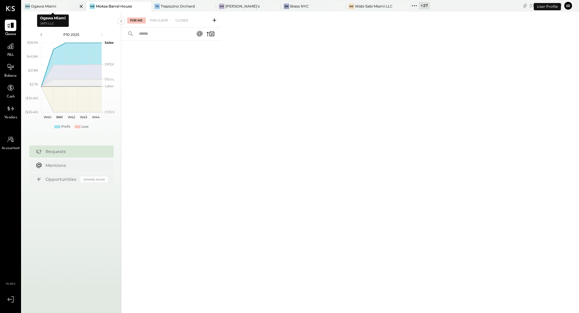
click at [78, 7] on icon at bounding box center [82, 6] width 8 height 7
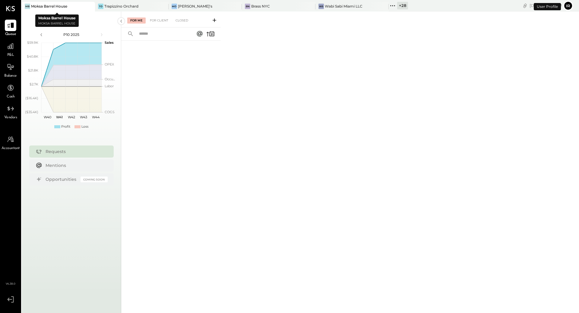
click at [78, 7] on div at bounding box center [84, 6] width 21 height 9
click at [87, 8] on icon at bounding box center [90, 6] width 8 height 7
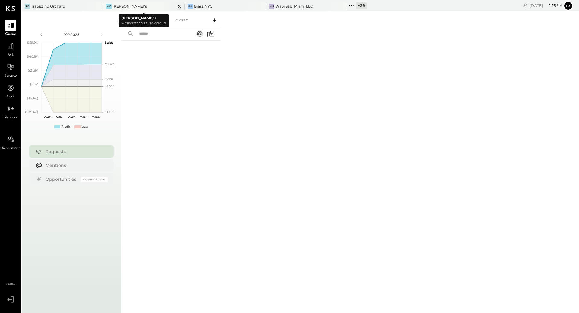
click at [122, 8] on div "[PERSON_NAME]'s" at bounding box center [129, 6] width 34 height 5
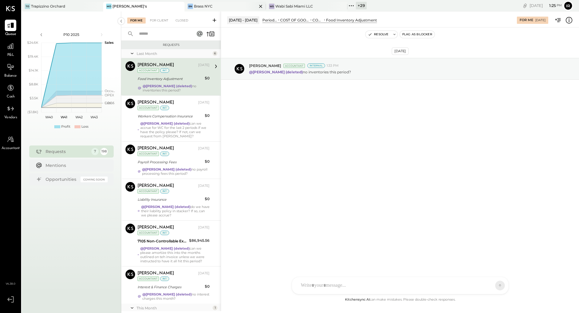
click at [230, 6] on div "BN Brass NYC" at bounding box center [221, 6] width 72 height 5
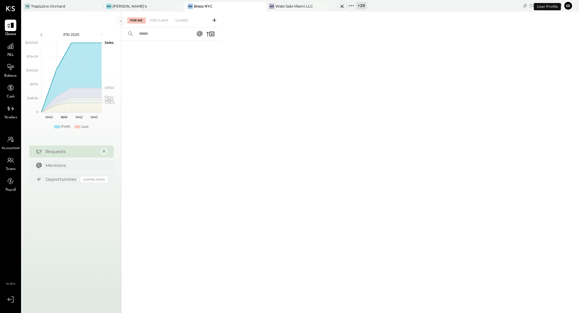
click at [290, 7] on div "Wabi Sabi Miami LLC" at bounding box center [294, 6] width 38 height 5
